Goal: Navigation & Orientation: Find specific page/section

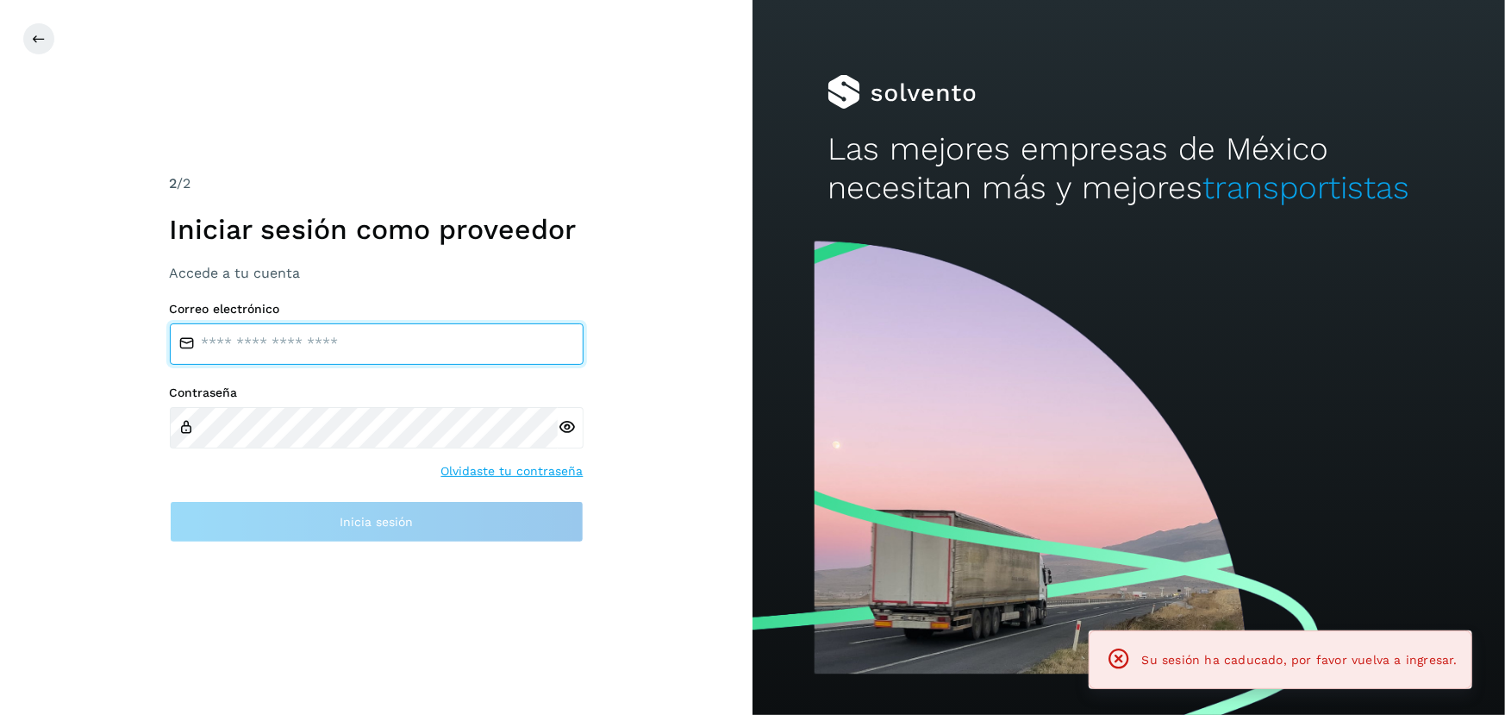
click at [464, 347] on input "email" at bounding box center [377, 343] width 414 height 41
type input "**********"
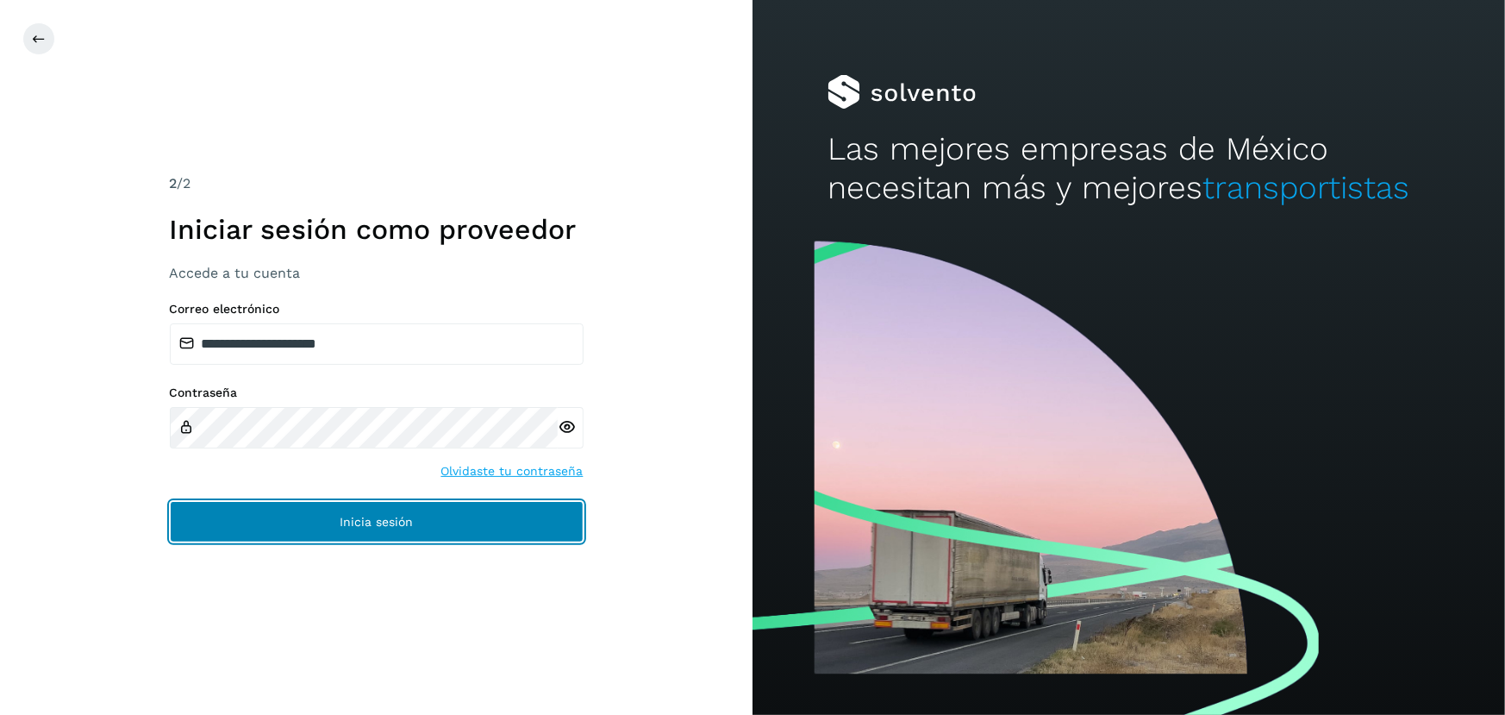
click at [385, 508] on button "Inicia sesión" at bounding box center [377, 521] width 414 height 41
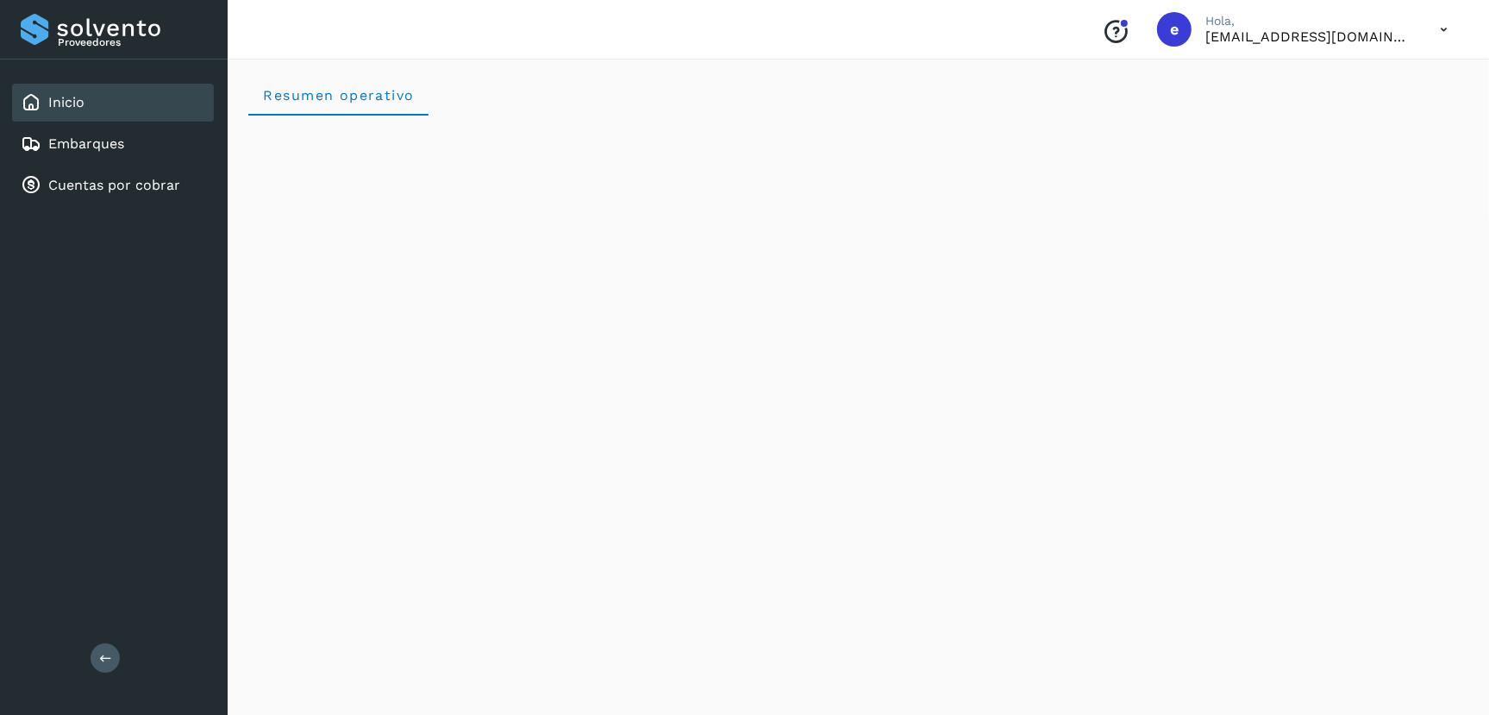
click at [133, 163] on div "Inicio Embarques Cuentas por cobrar" at bounding box center [114, 143] width 228 height 169
click at [148, 190] on link "Cuentas por cobrar" at bounding box center [114, 185] width 132 height 16
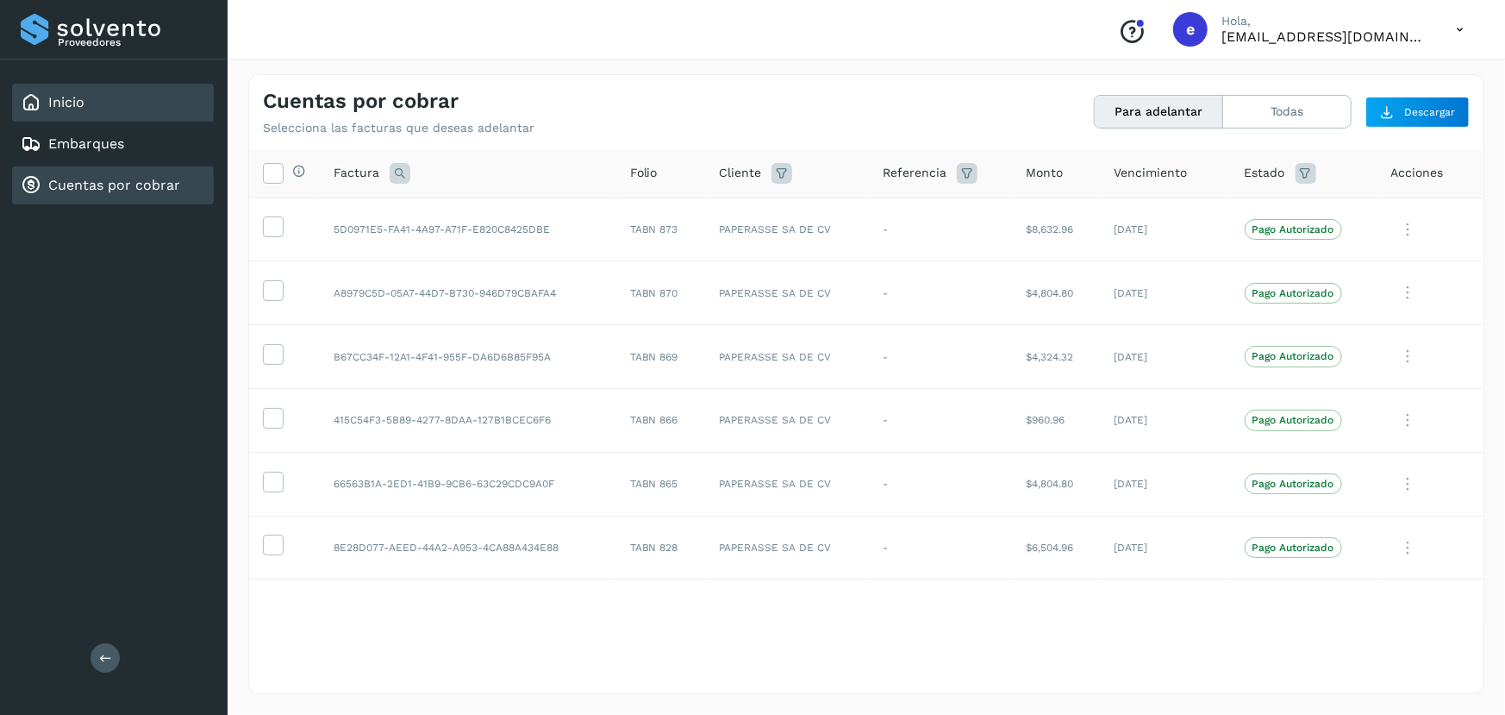
click at [76, 102] on link "Inicio" at bounding box center [66, 102] width 36 height 16
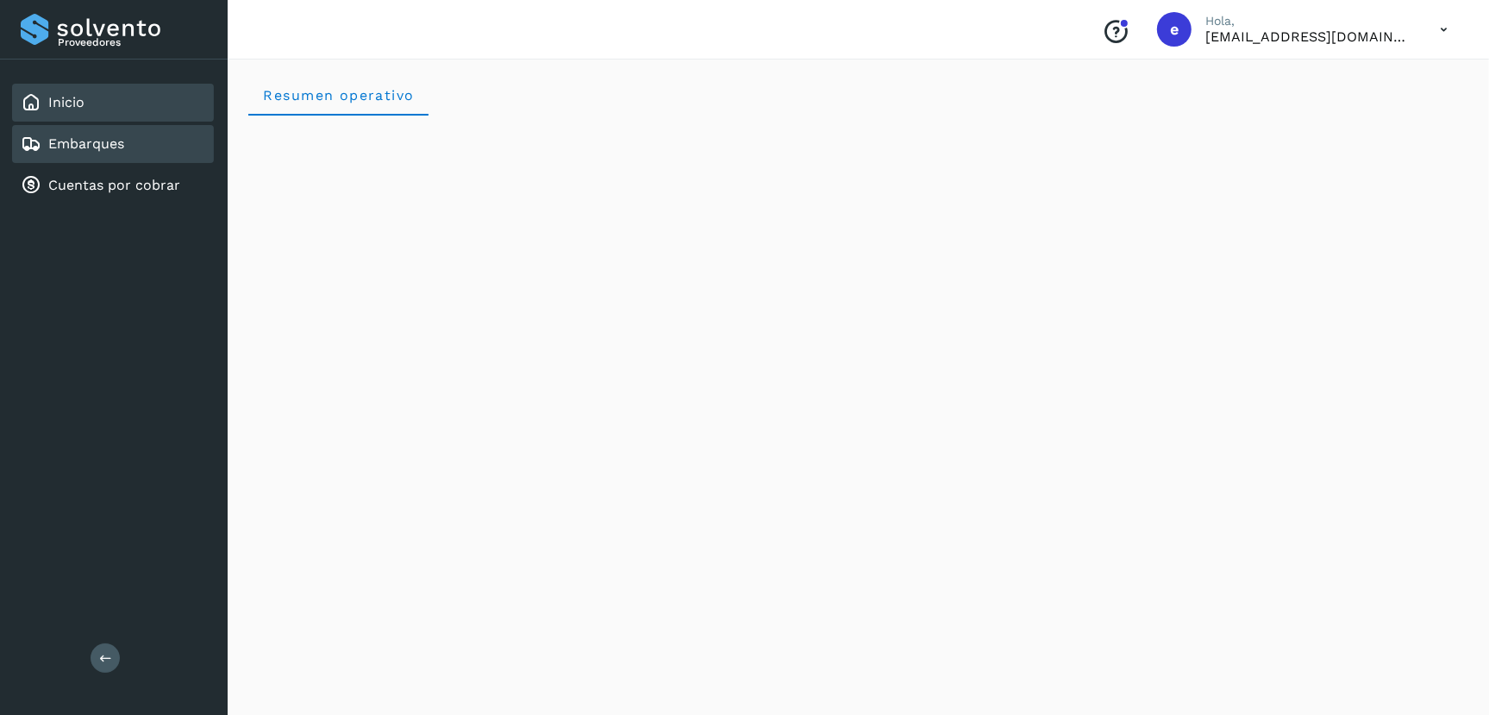
click at [79, 140] on link "Embarques" at bounding box center [86, 143] width 76 height 16
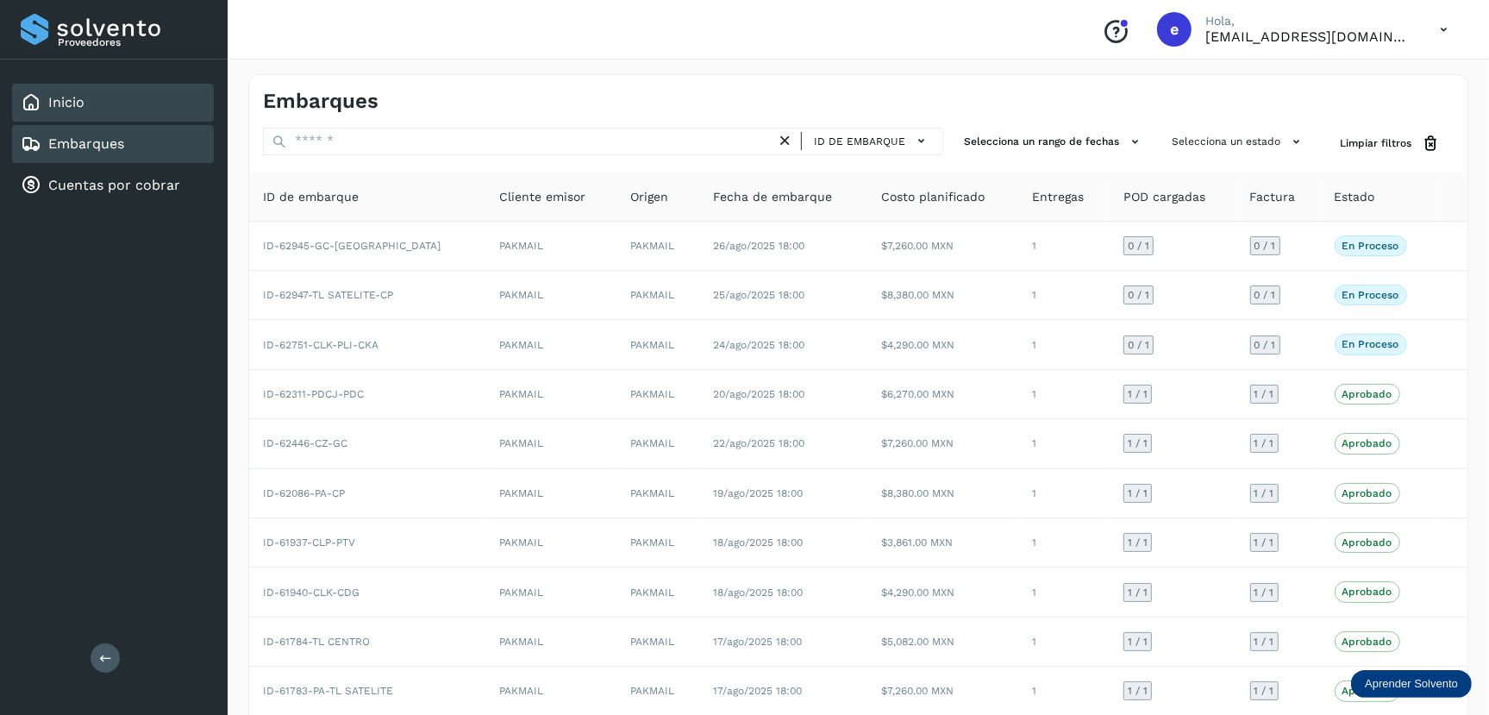
click at [93, 103] on div "Inicio" at bounding box center [113, 103] width 202 height 38
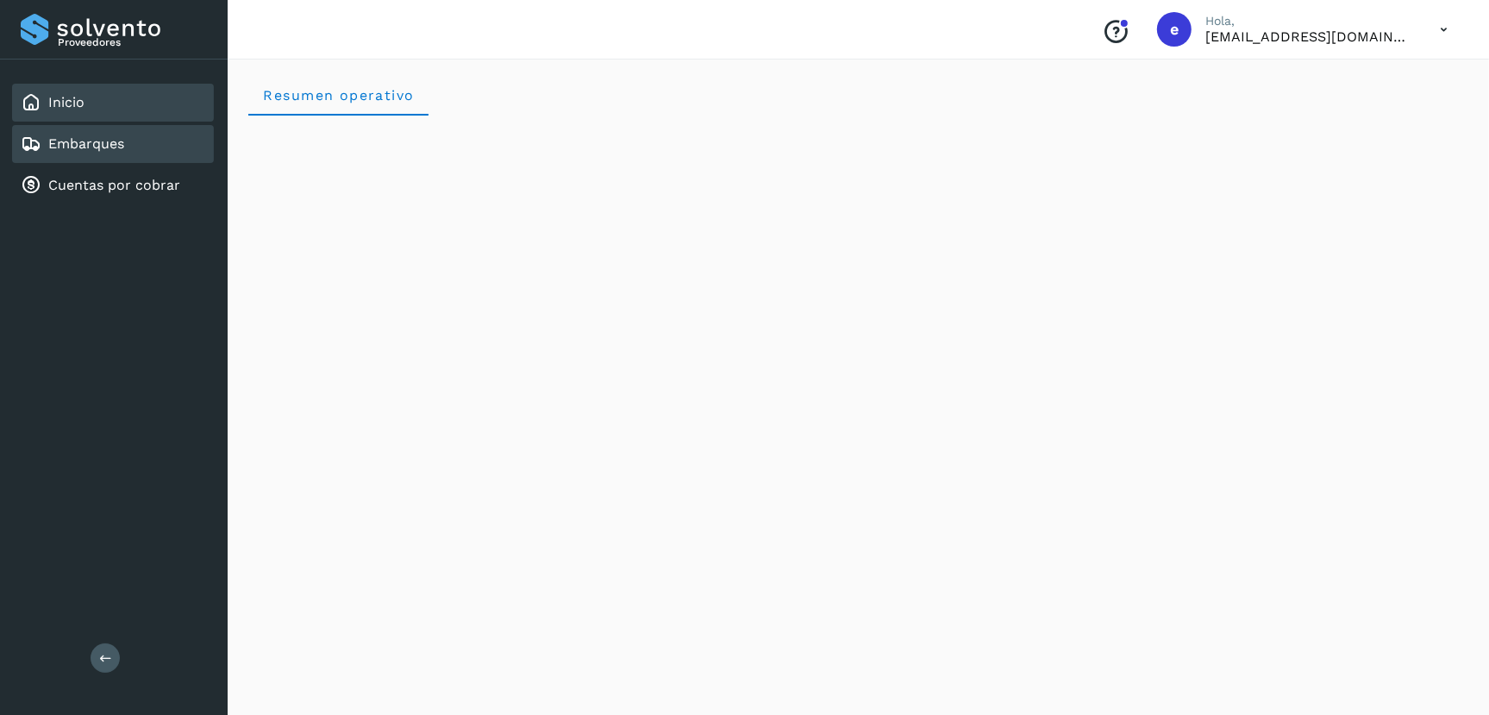
click at [120, 139] on link "Embarques" at bounding box center [86, 143] width 76 height 16
